Goal: Information Seeking & Learning: Learn about a topic

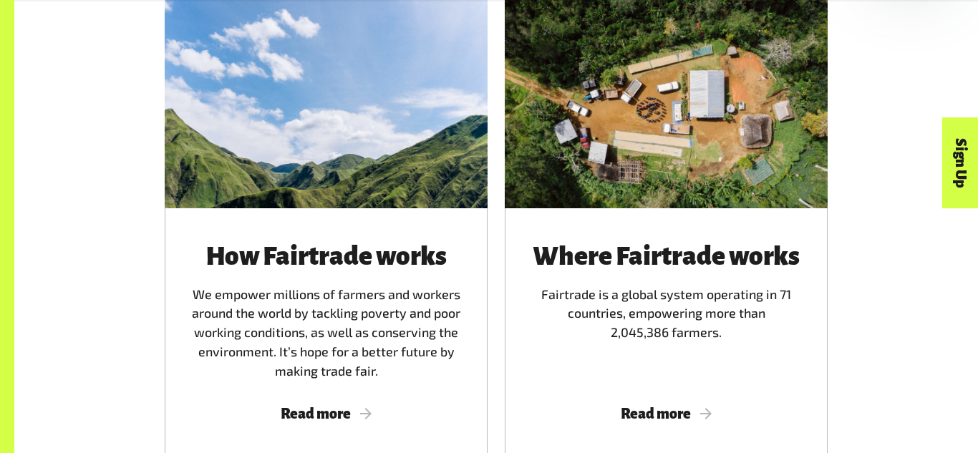
scroll to position [841, 0]
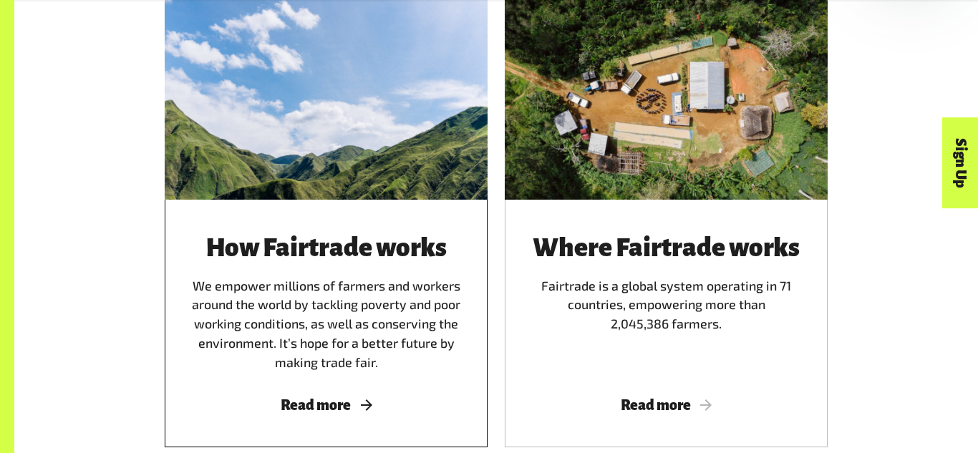
click at [385, 395] on div "How Fairtrade works We empower millions of farmers and workers around the world…" at bounding box center [326, 324] width 323 height 248
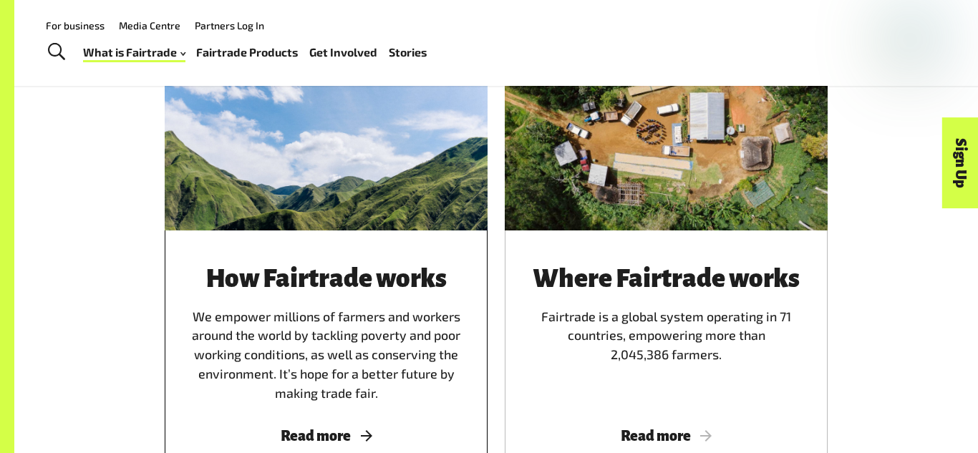
scroll to position [804, 0]
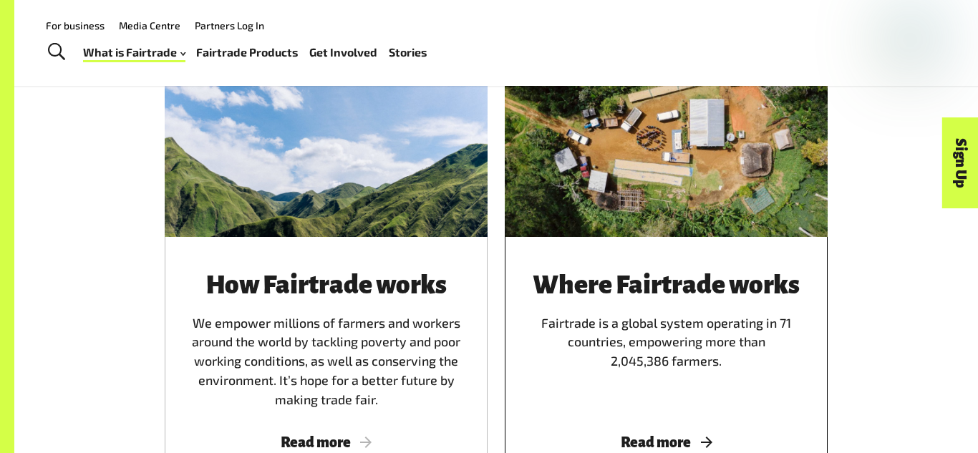
click at [648, 443] on span "Read more" at bounding box center [666, 442] width 288 height 16
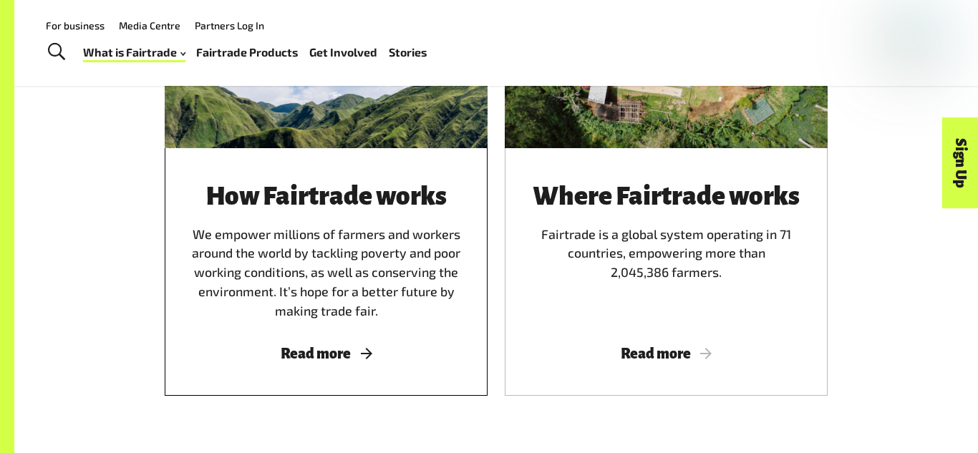
scroll to position [892, 0]
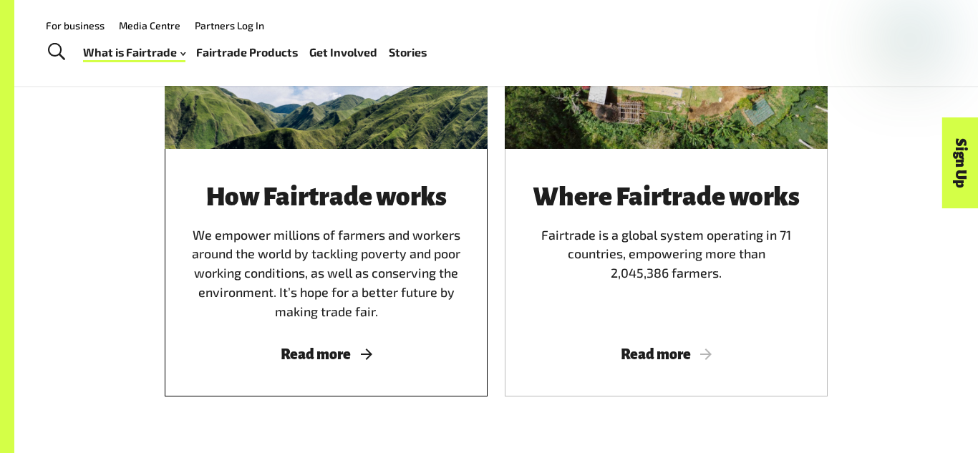
click at [346, 359] on span "Read more" at bounding box center [326, 354] width 288 height 16
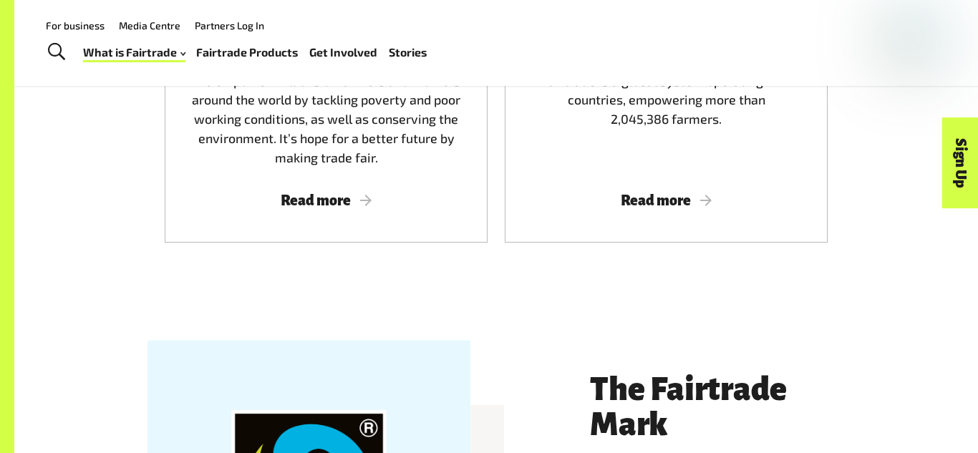
click at [46, 253] on div "How Fairtrade works We empower millions of farmers and workers around the world…" at bounding box center [495, 31] width 963 height 584
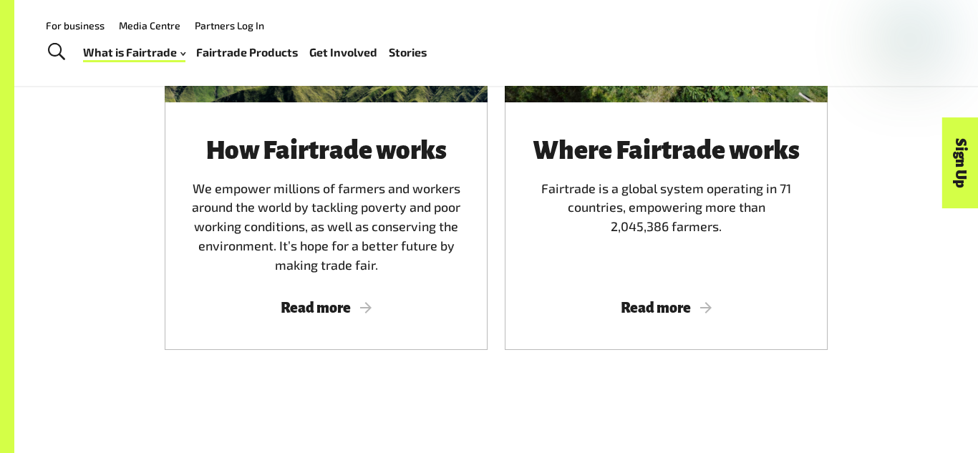
scroll to position [925, 0]
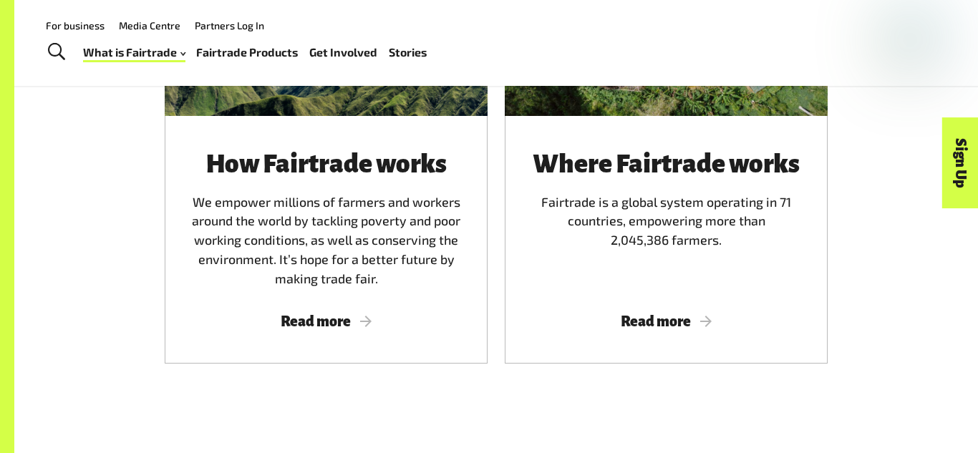
click at [234, 61] on link "Fairtrade Products" at bounding box center [247, 52] width 102 height 21
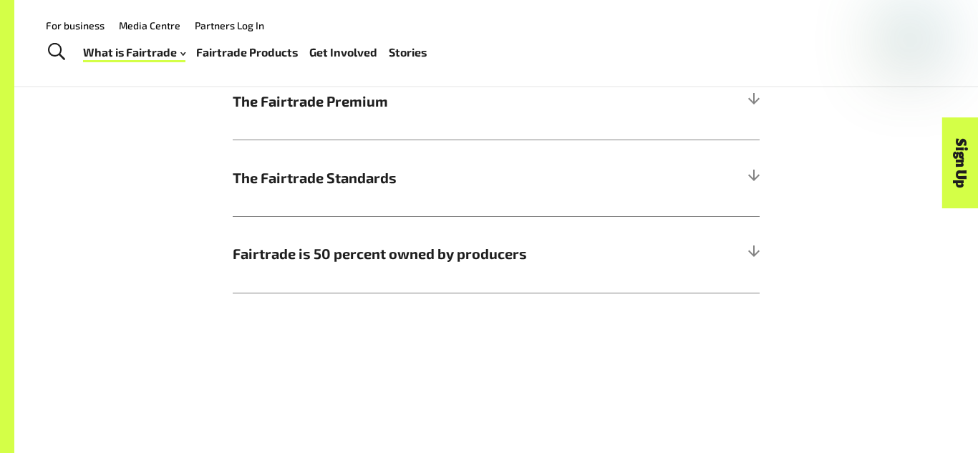
scroll to position [877, 0]
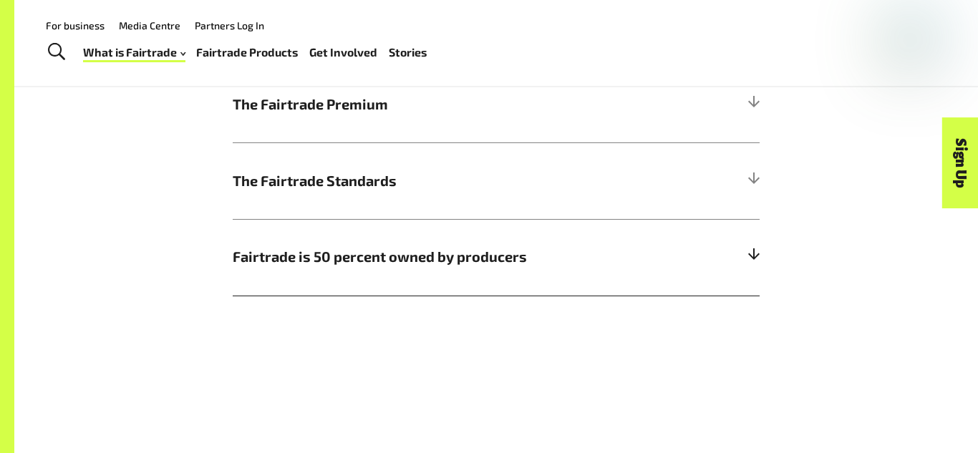
click at [351, 271] on h5 "Fairtrade is 50 percent owned by producers" at bounding box center [496, 257] width 527 height 77
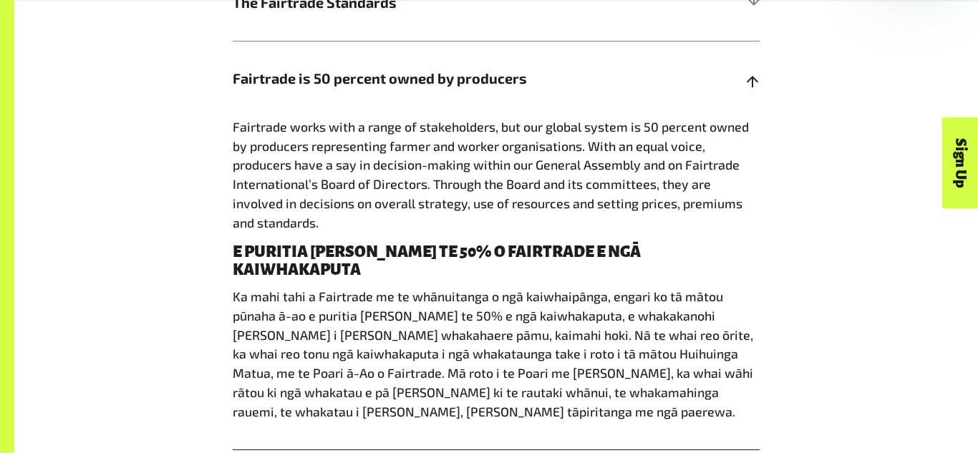
scroll to position [1056, 0]
click at [439, 85] on span "Fairtrade is 50 percent owned by producers" at bounding box center [430, 77] width 395 height 21
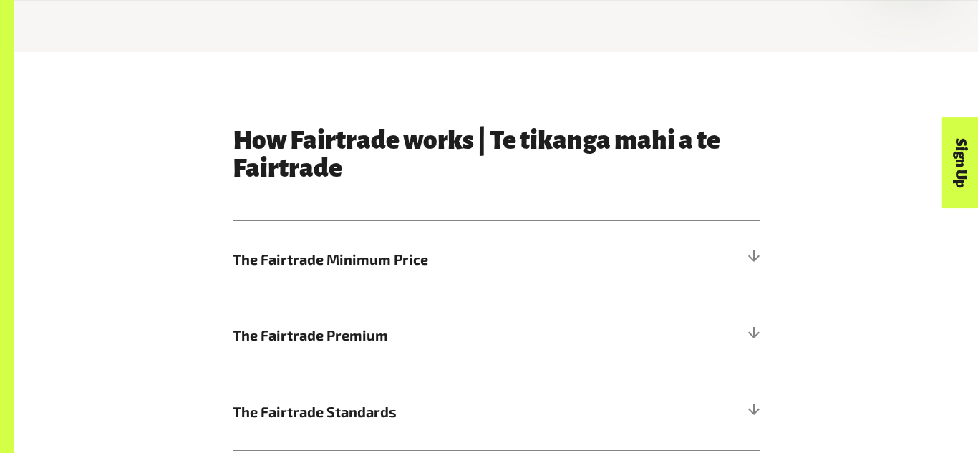
scroll to position [649, 0]
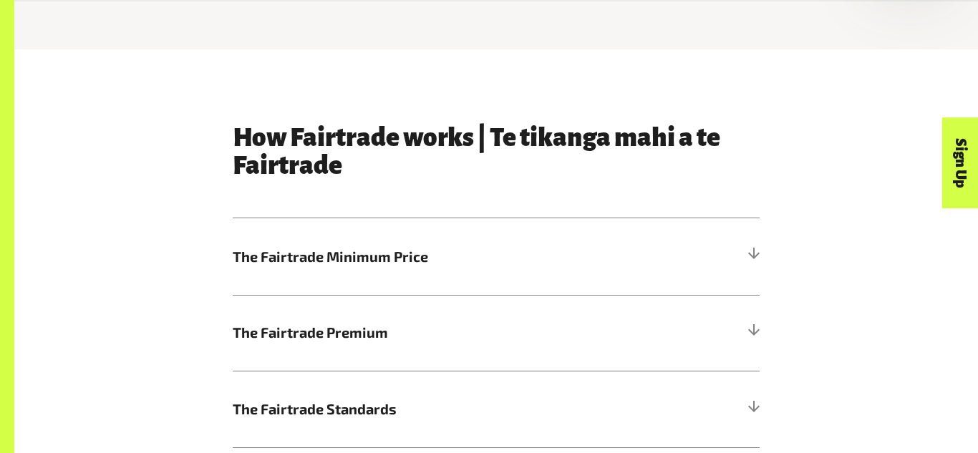
click at [425, 255] on span "The Fairtrade Minimum Price" at bounding box center [430, 256] width 395 height 21
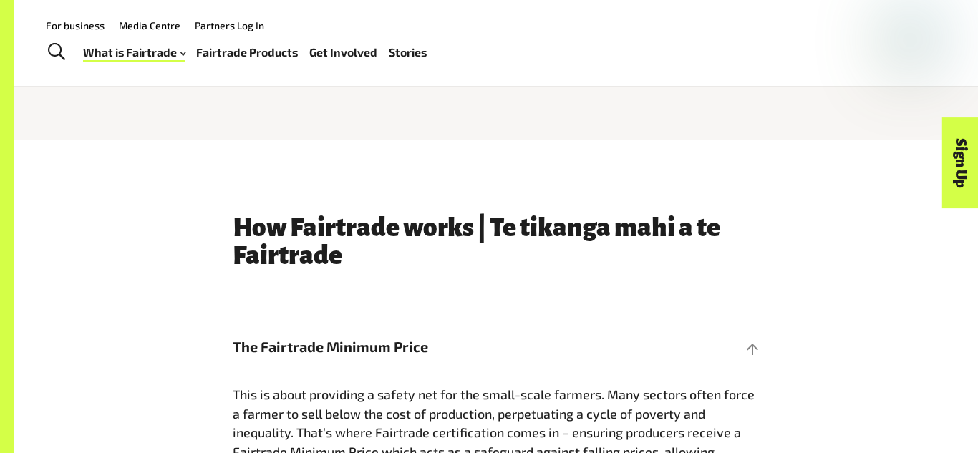
scroll to position [0, 0]
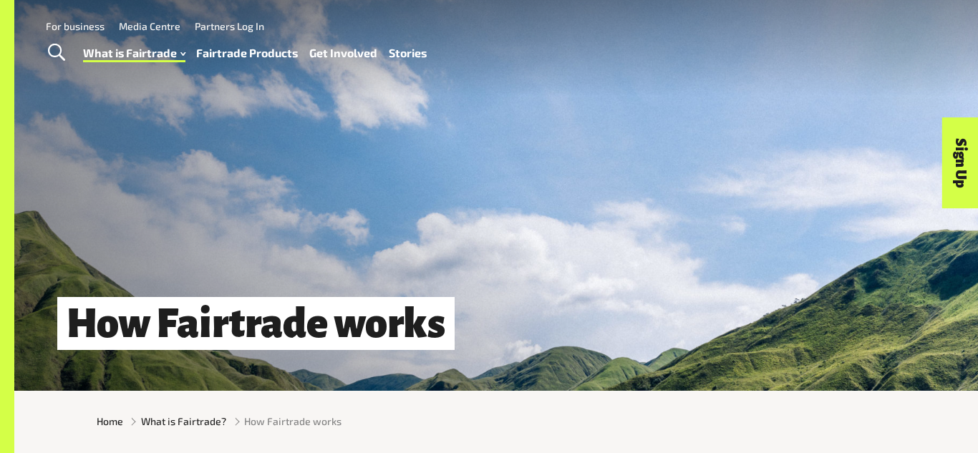
click at [47, 9] on div "Menu For business Media Centre Partners Log In What is Fairtrade How Fairtrade …" at bounding box center [489, 48] width 978 height 96
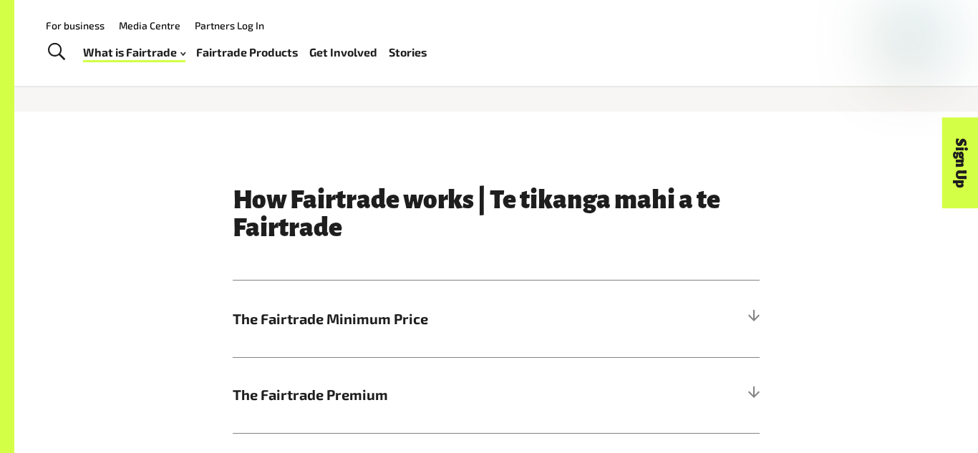
scroll to position [576, 0]
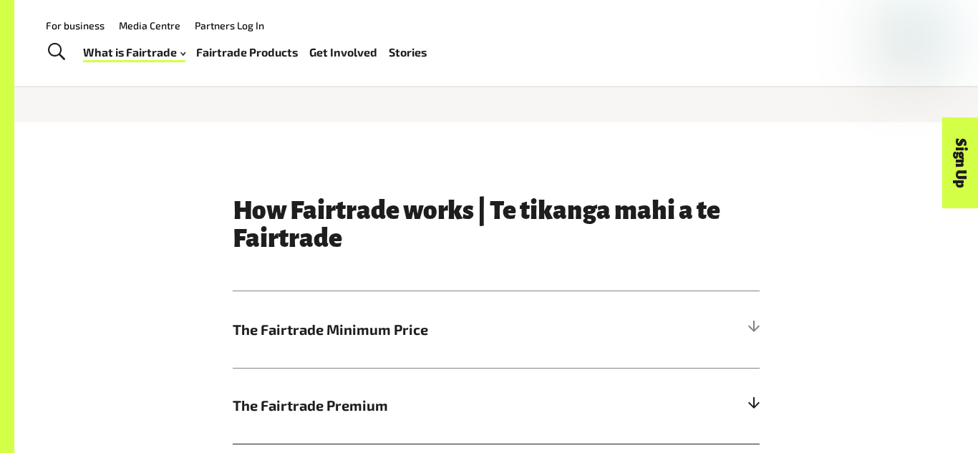
click at [360, 381] on h5 "The Fairtrade Premium" at bounding box center [496, 406] width 527 height 77
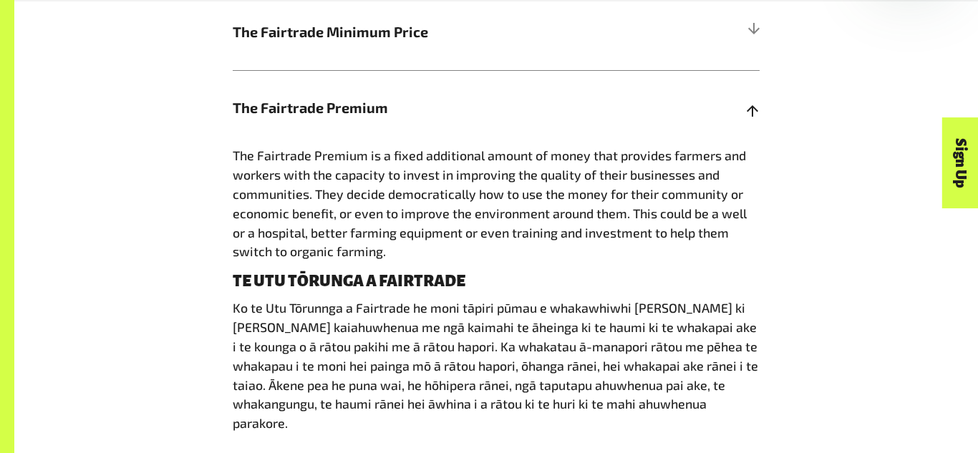
scroll to position [871, 0]
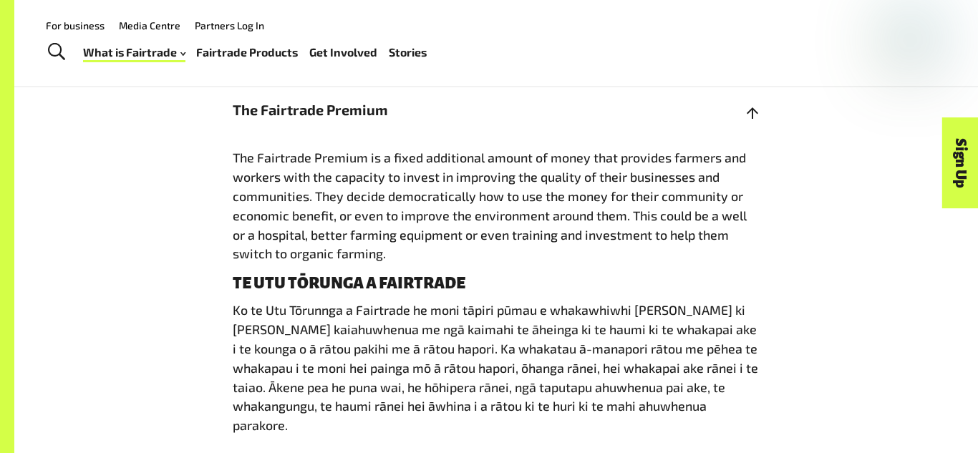
click at [308, 132] on h5 "The Fairtrade Premium" at bounding box center [496, 110] width 527 height 77
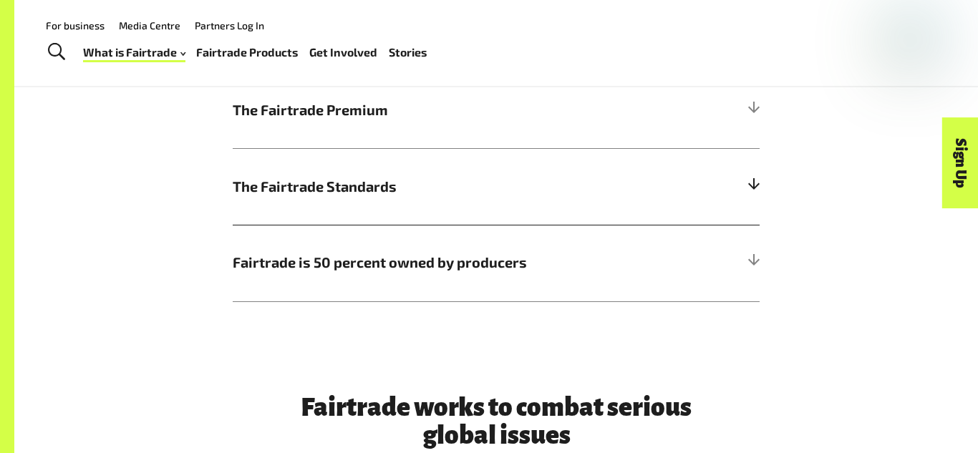
click at [320, 220] on h5 "The Fairtrade Standards" at bounding box center [496, 186] width 527 height 77
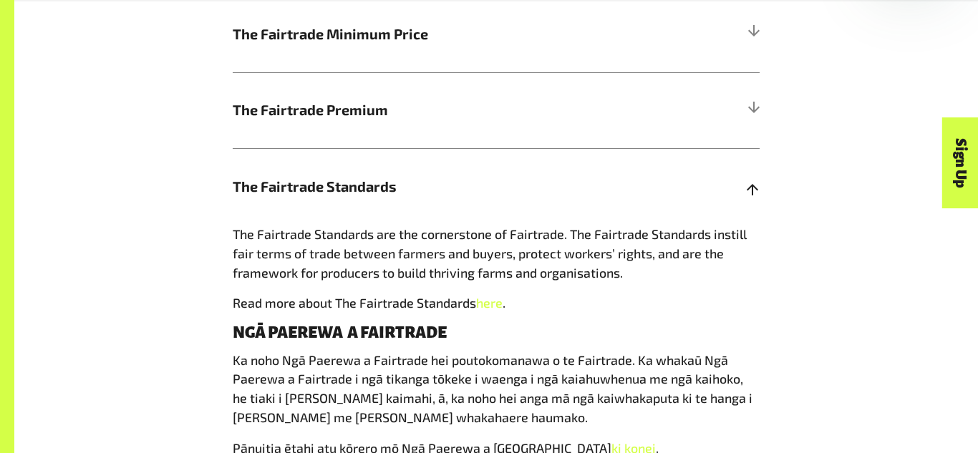
scroll to position [924, 0]
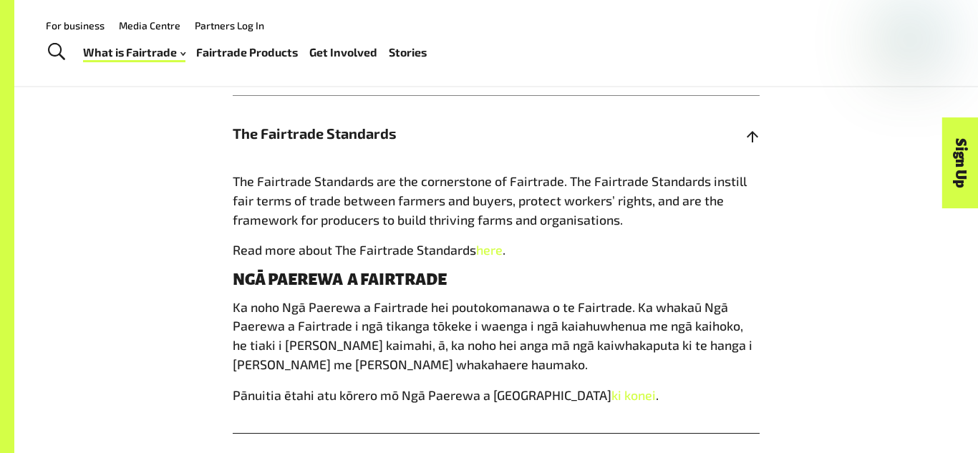
click at [308, 113] on h5 "The Fairtrade Standards" at bounding box center [496, 133] width 527 height 77
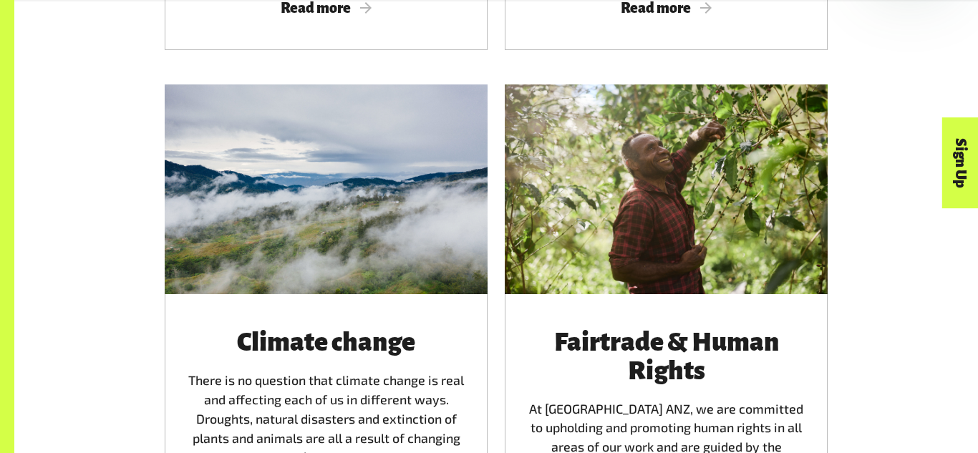
scroll to position [2492, 0]
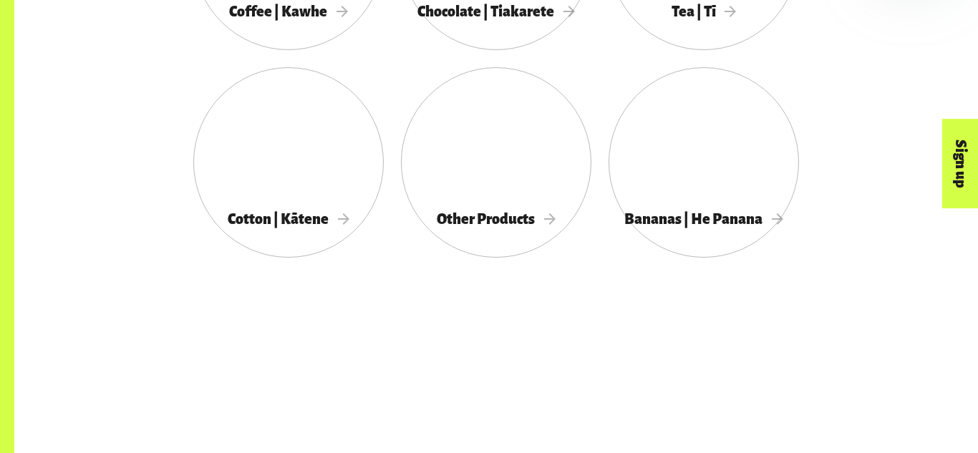
scroll to position [1025, 0]
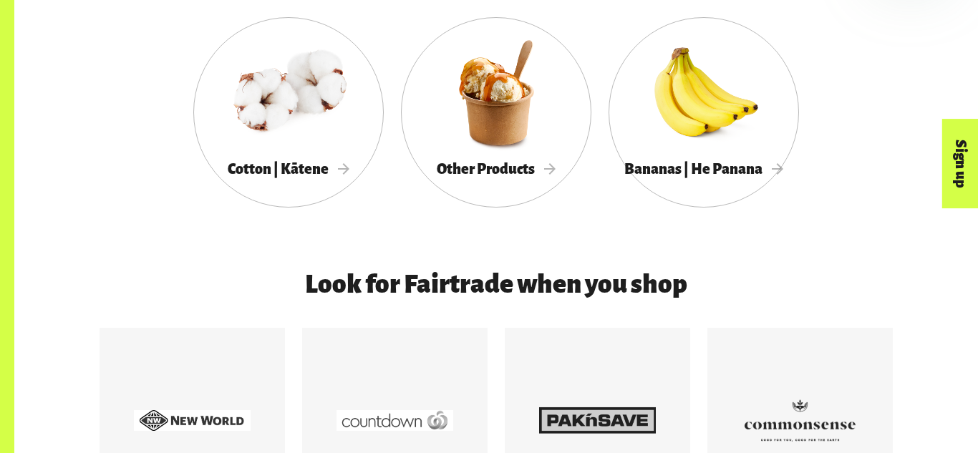
click at [150, 155] on div "Coffee | Kawhe Chocolate | Tiakarete Tea | Tī Cotton | Kātene Other Products Ba…" at bounding box center [496, 17] width 816 height 415
